Goal: Information Seeking & Learning: Learn about a topic

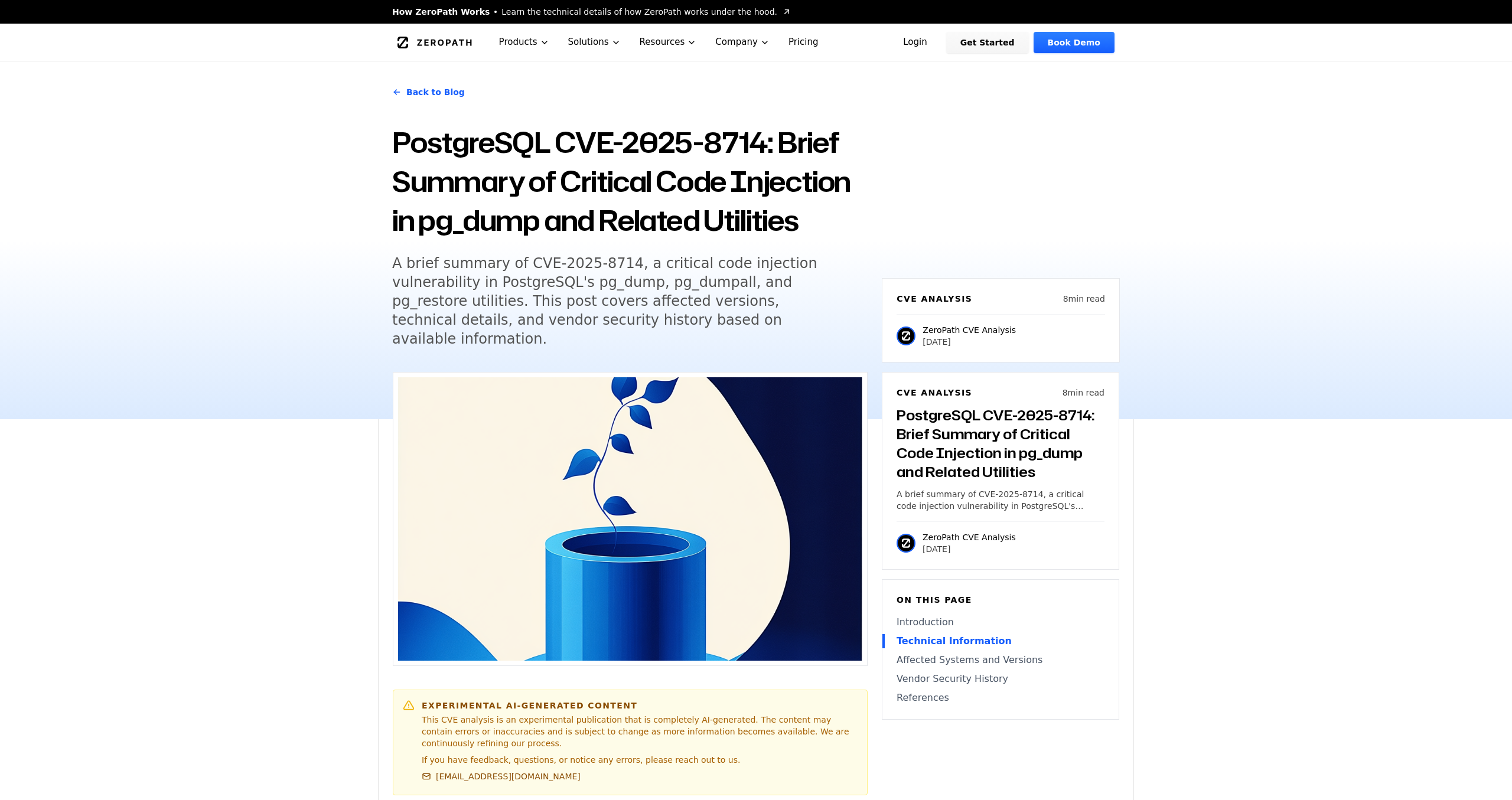
scroll to position [896, 0]
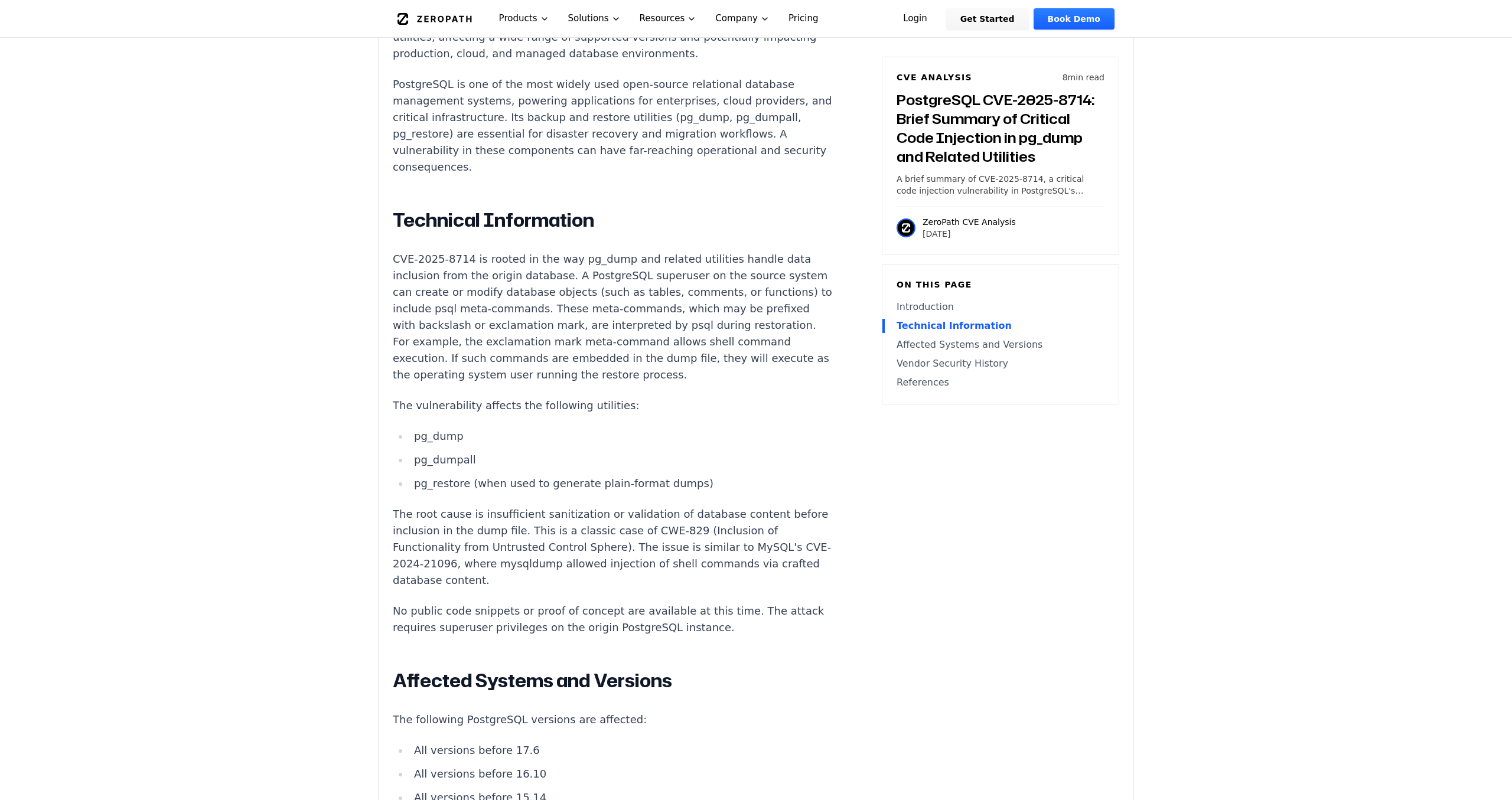
click at [621, 222] on div "Introduction Database administrators restoring backups from trusted sources may…" at bounding box center [612, 650] width 439 height 1426
click at [626, 251] on p "CVE-2025-8714 is rooted in the way pg_dump and related utilities handle data in…" at bounding box center [612, 316] width 439 height 132
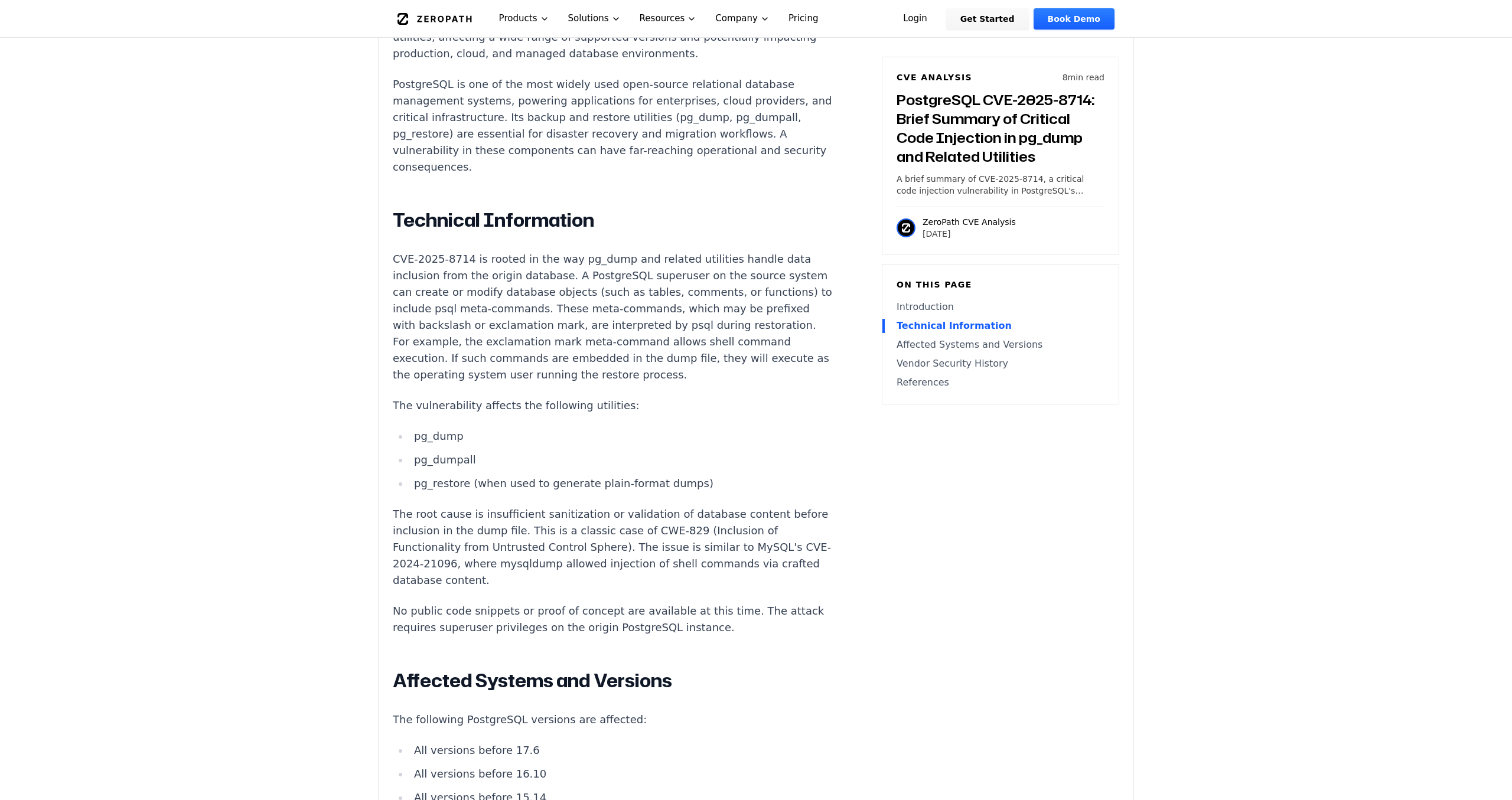
click at [625, 276] on p "CVE-2025-8714 is rooted in the way pg_dump and related utilities handle data in…" at bounding box center [612, 316] width 439 height 132
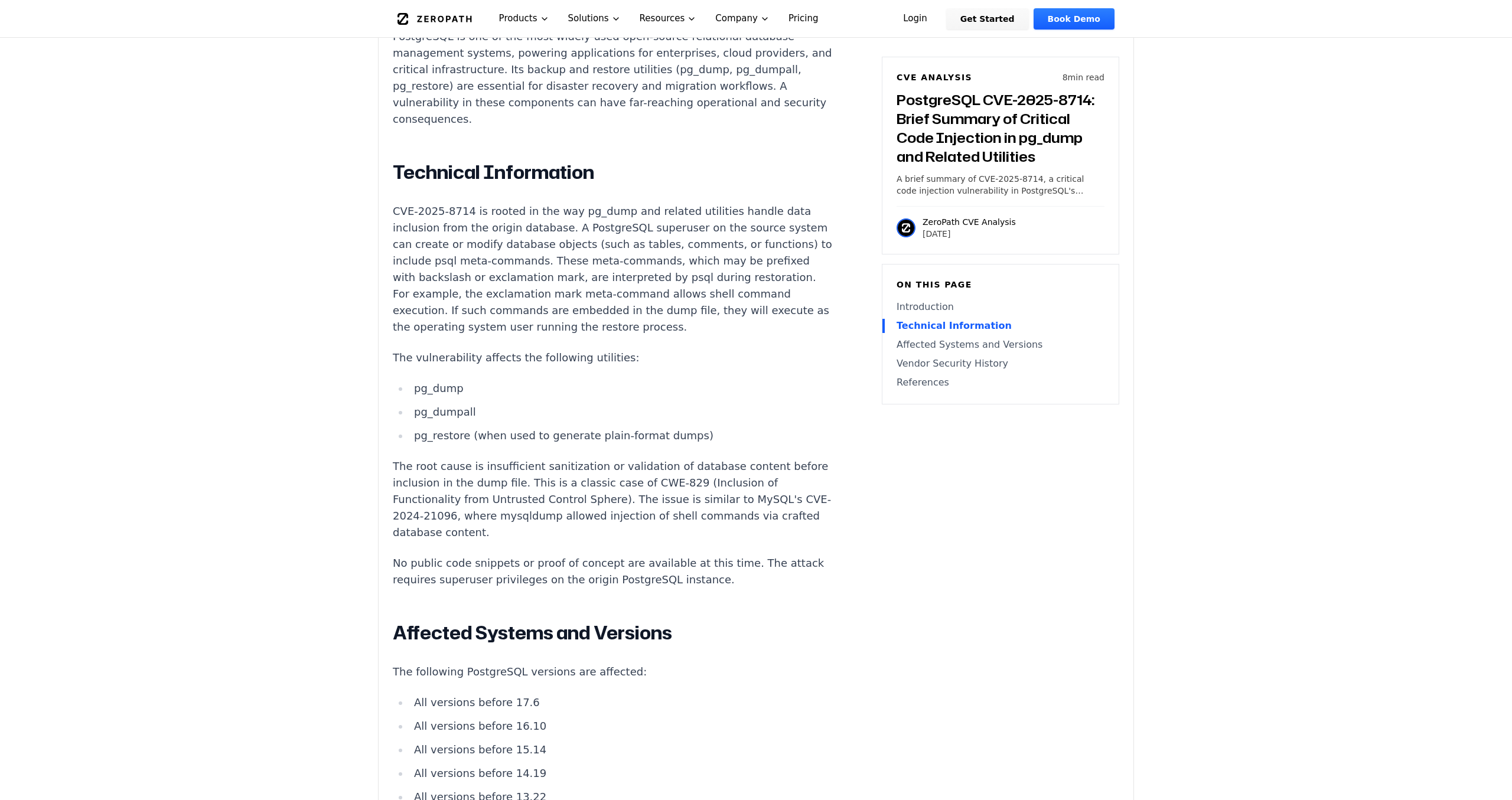
scroll to position [978, 0]
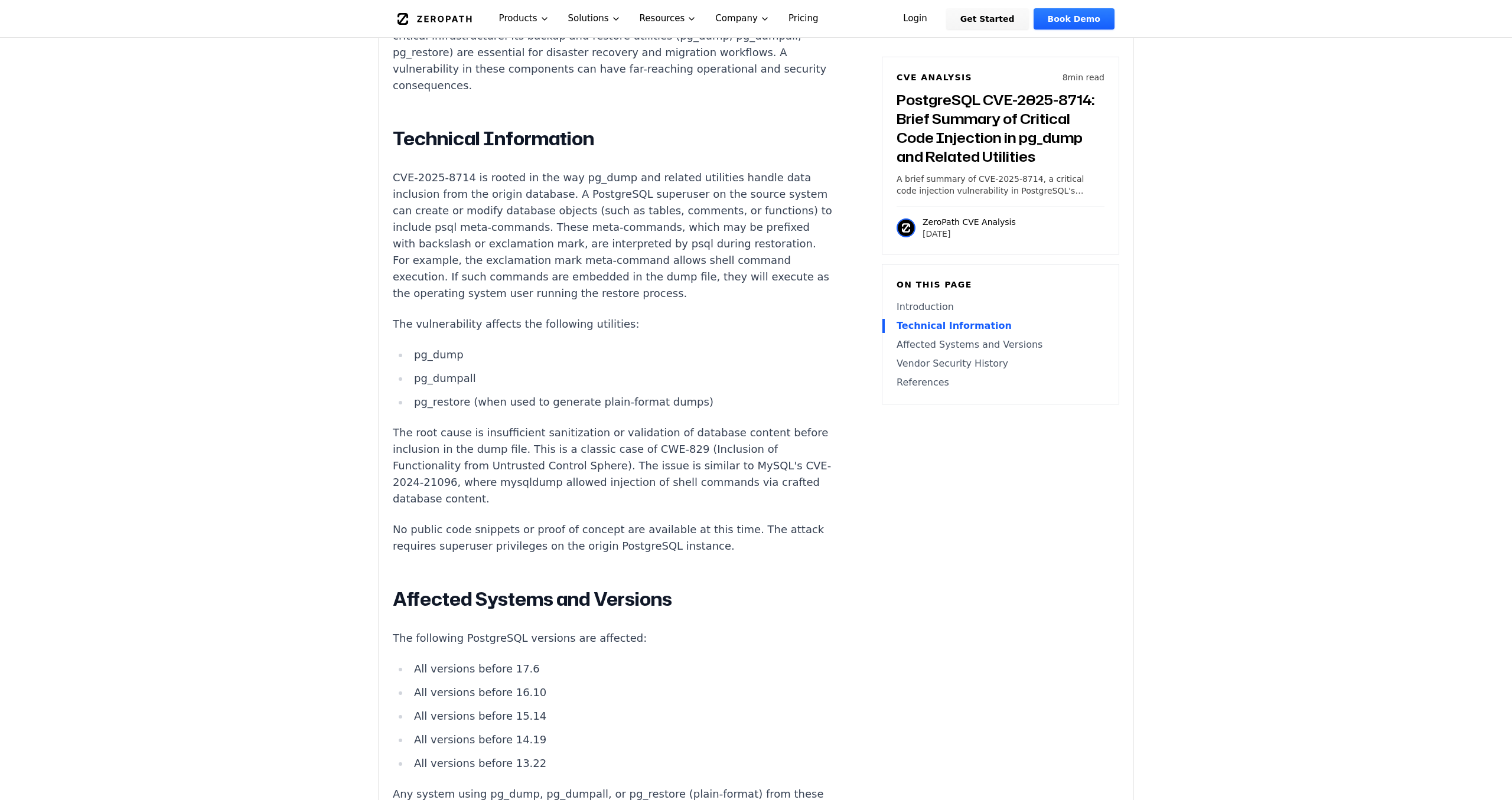
click at [541, 232] on p "CVE-2025-8714 is rooted in the way pg_dump and related utilities handle data in…" at bounding box center [612, 235] width 439 height 132
click at [556, 313] on div "Introduction Database administrators restoring backups from trusted sources may…" at bounding box center [612, 568] width 439 height 1426
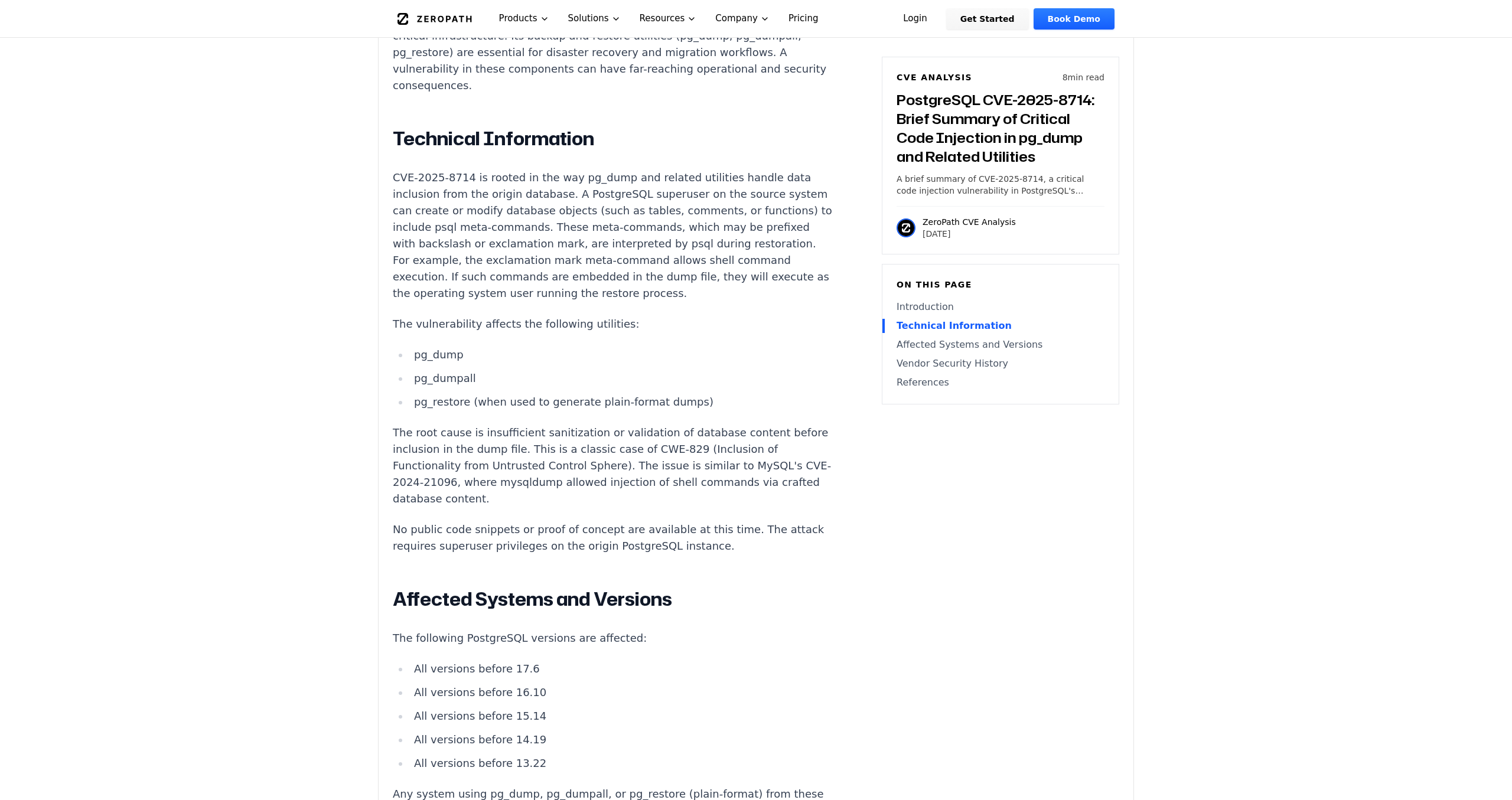
click at [556, 313] on div "Introduction Database administrators restoring backups from trusted sources may…" at bounding box center [612, 568] width 439 height 1426
click at [697, 140] on div "Introduction Database administrators restoring backups from trusted sources may…" at bounding box center [612, 568] width 439 height 1426
drag, startPoint x: 724, startPoint y: 179, endPoint x: 735, endPoint y: 184, distance: 12.1
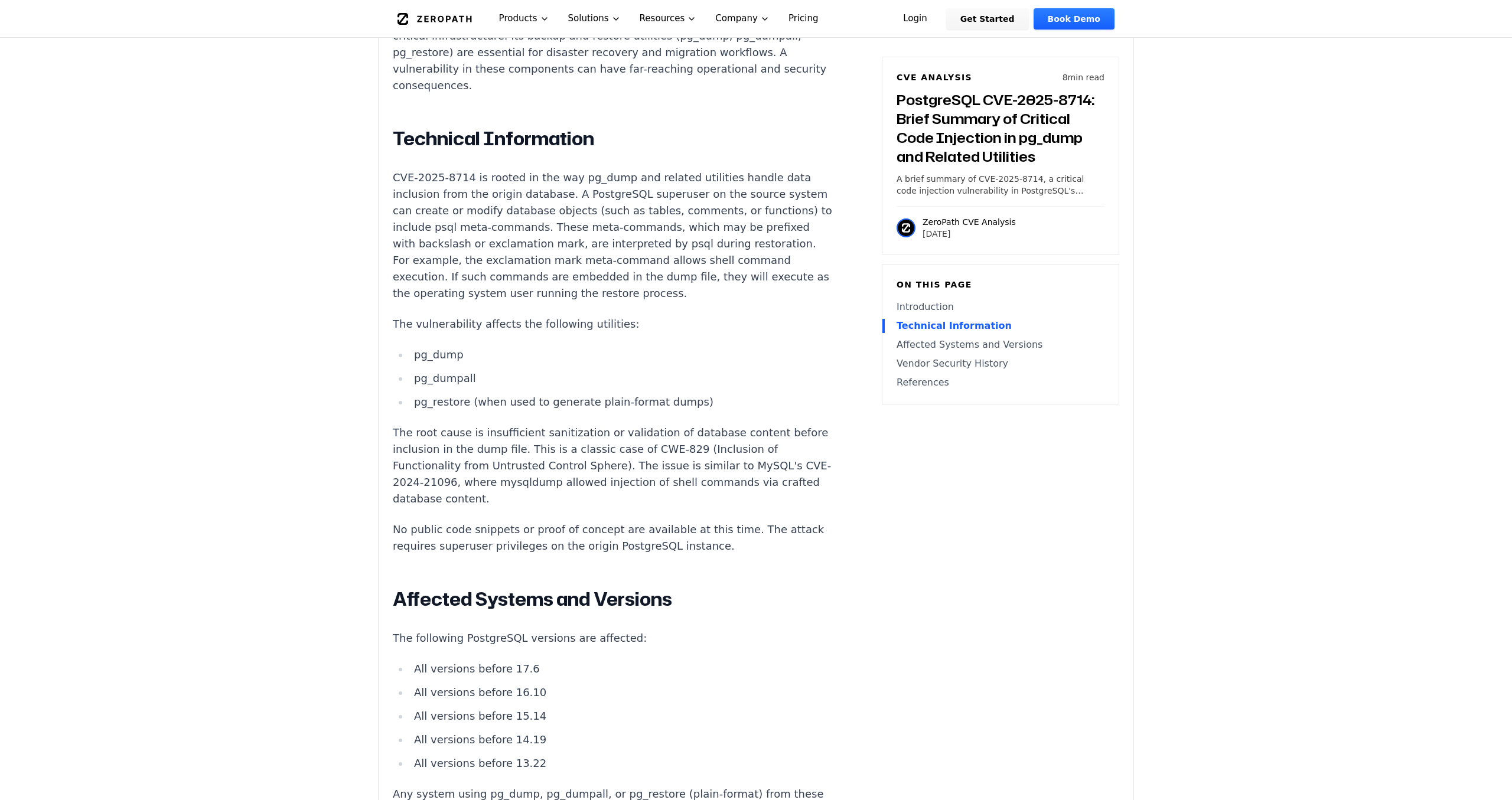
click at [732, 184] on p "CVE-2025-8714 is rooted in the way pg_dump and related utilities handle data in…" at bounding box center [612, 235] width 439 height 132
click at [735, 184] on p "CVE-2025-8714 is rooted in the way pg_dump and related utilities handle data in…" at bounding box center [612, 235] width 439 height 132
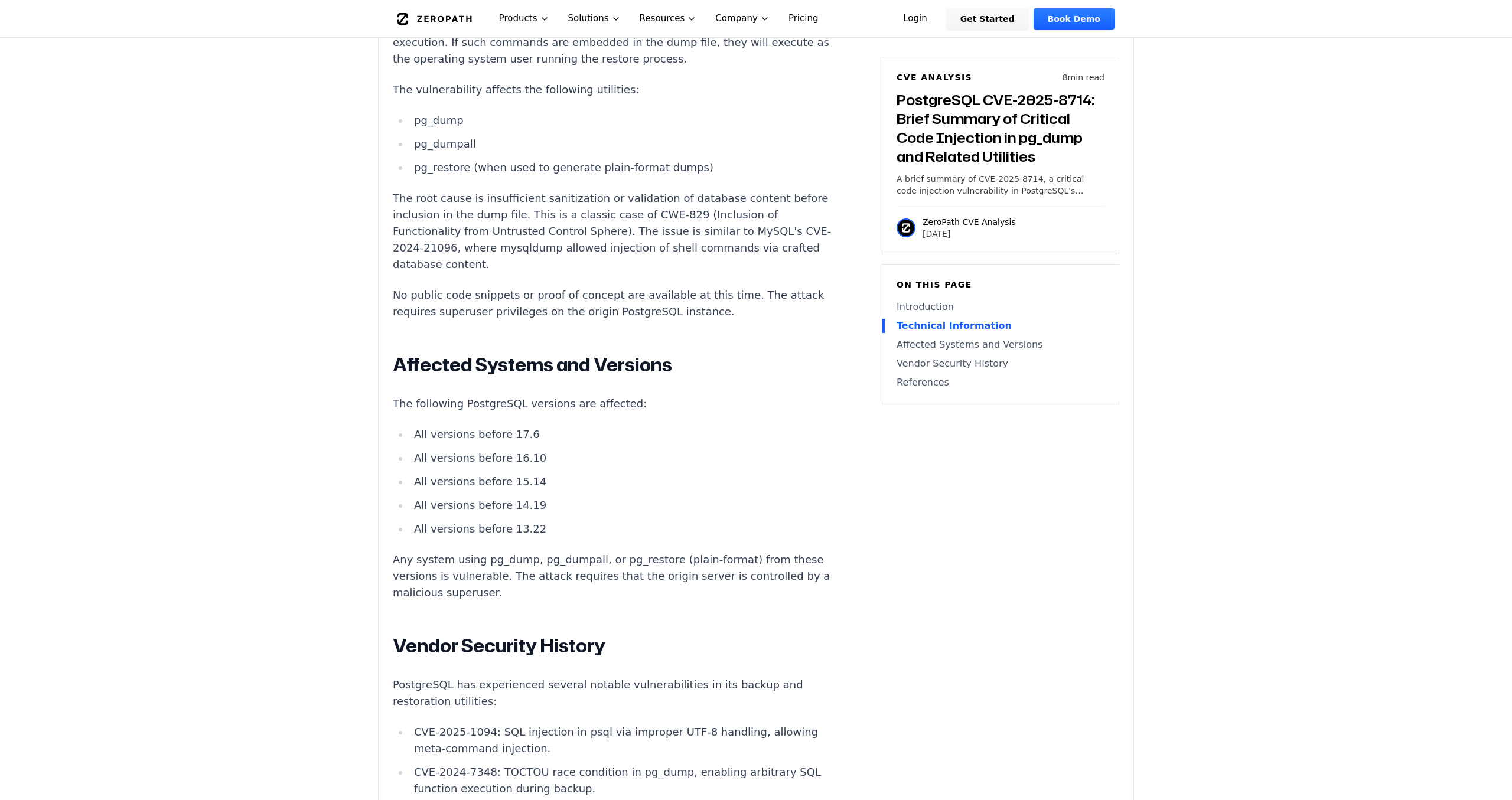
scroll to position [1222, 0]
